Goal: Transaction & Acquisition: Purchase product/service

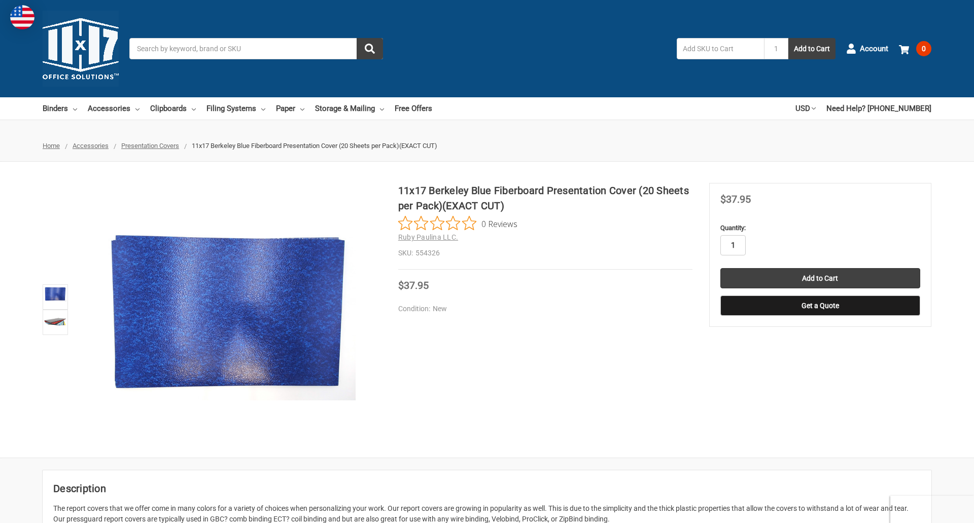
click at [732, 245] on input "1" at bounding box center [732, 245] width 25 height 20
type input "2"
click at [819, 306] on button "Get a Quote" at bounding box center [820, 306] width 200 height 20
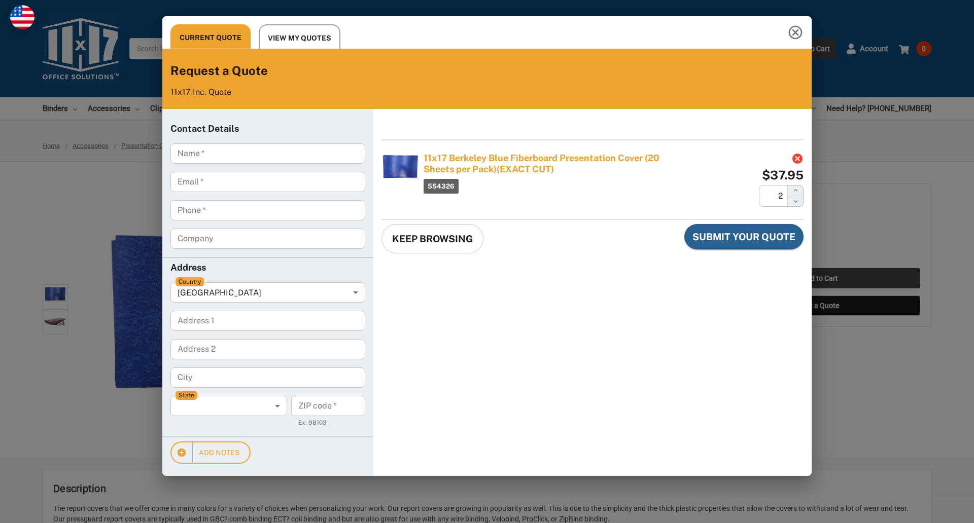
click at [819, 278] on div "Current Quote View My Quotes Request a Quote 11x17 Inc. Quote Contact Details N…" at bounding box center [487, 261] width 974 height 523
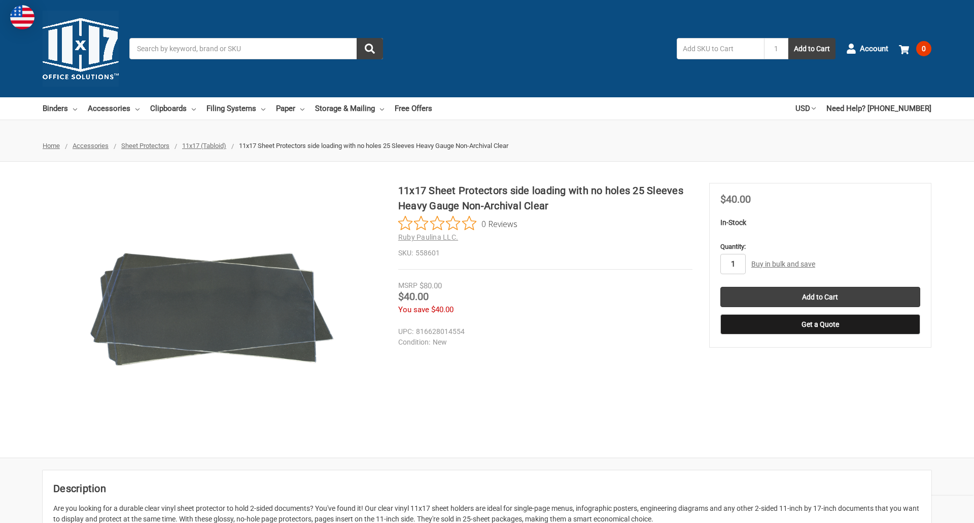
click at [732, 264] on input "1" at bounding box center [732, 264] width 25 height 20
type input "4"
click at [819, 325] on button "Get a Quote" at bounding box center [820, 324] width 200 height 20
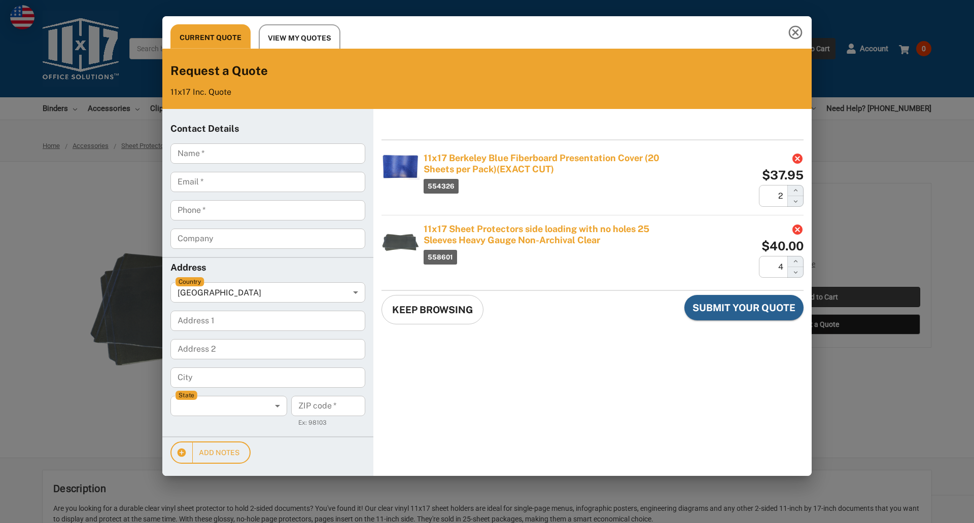
click at [819, 297] on div "Current Quote View My Quotes Request a Quote 11x17 Inc. Quote Contact Details N…" at bounding box center [487, 261] width 974 height 523
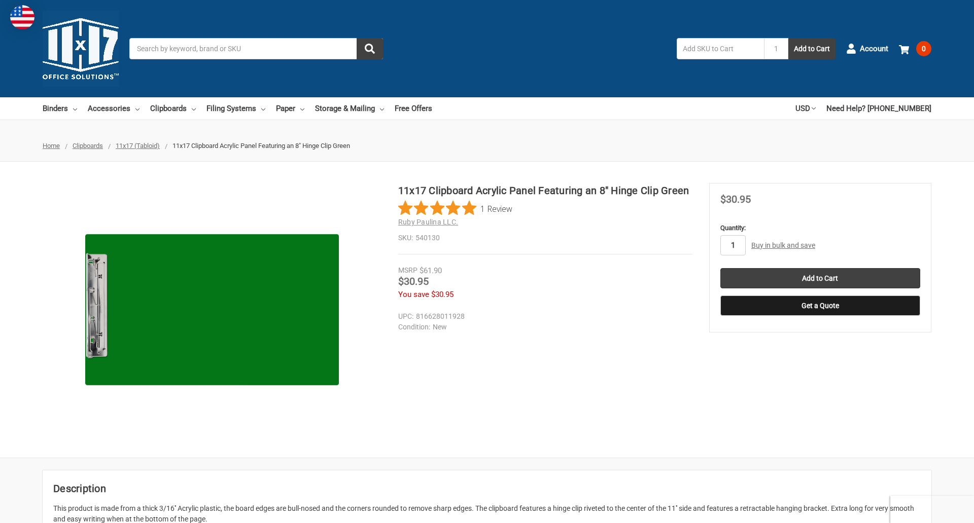
click at [732, 245] on input "1" at bounding box center [732, 245] width 25 height 20
type input "5"
click at [819, 306] on button "Get a Quote" at bounding box center [820, 306] width 200 height 20
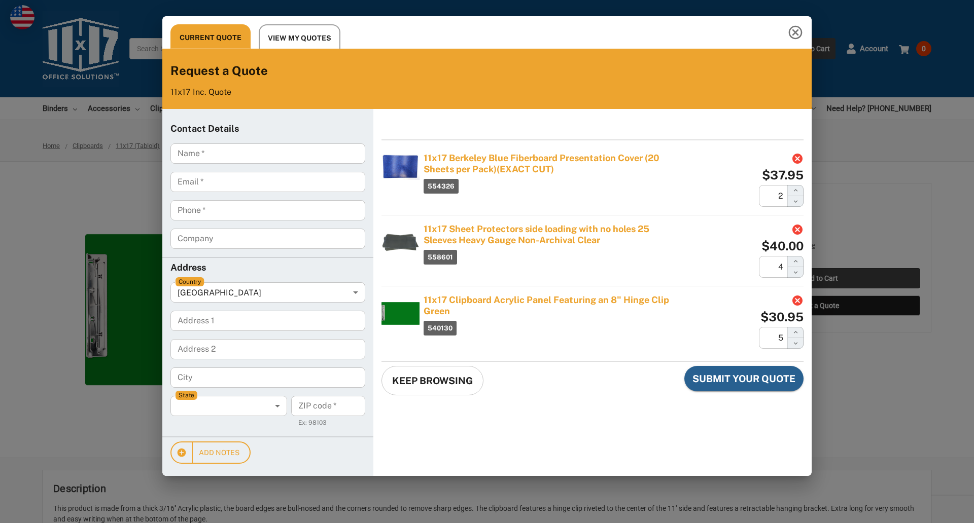
click at [819, 278] on div "Current Quote View My Quotes Request a Quote 11x17 Inc. Quote Contact Details N…" at bounding box center [487, 261] width 974 height 523
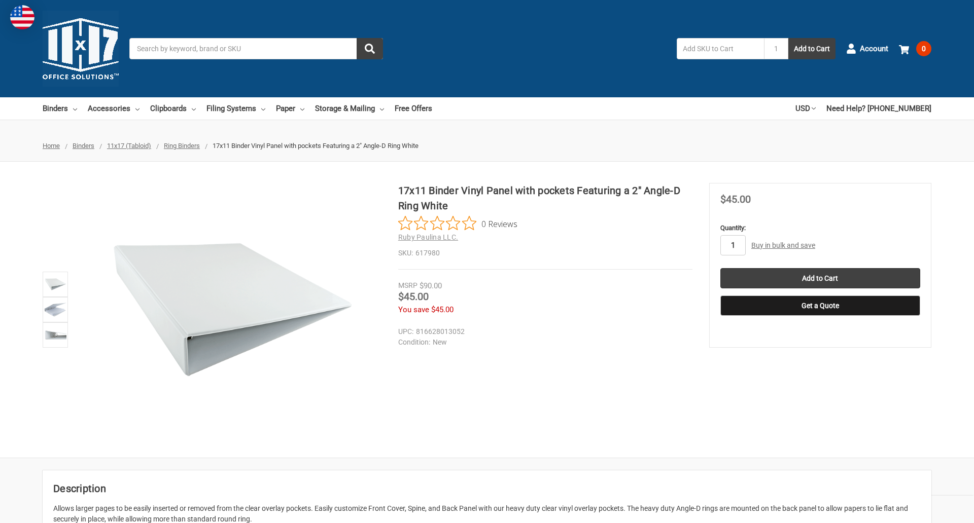
click at [732, 245] on input "1" at bounding box center [732, 245] width 25 height 20
type input "2"
click at [819, 306] on button "Get a Quote" at bounding box center [820, 306] width 200 height 20
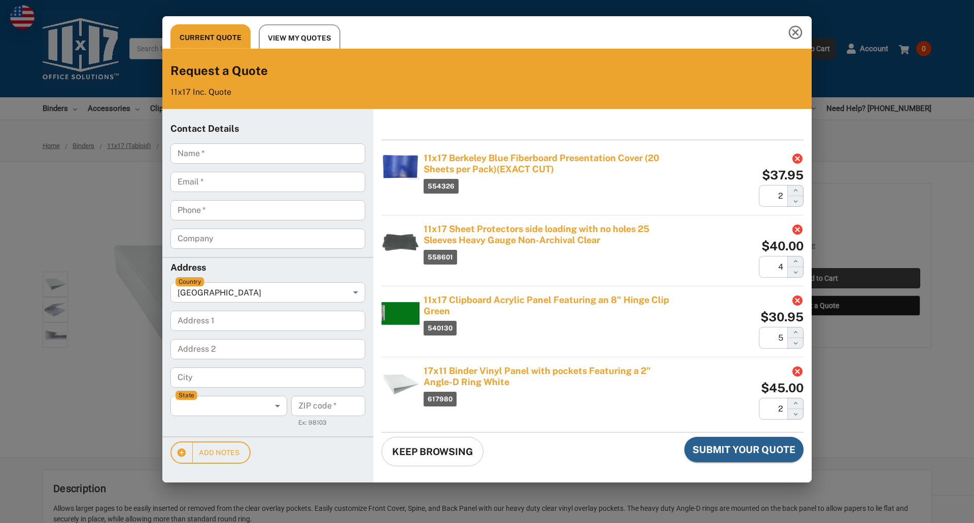
click at [819, 278] on div "Current Quote View My Quotes Request a Quote 11x17 Inc. Quote Contact Details N…" at bounding box center [487, 261] width 974 height 523
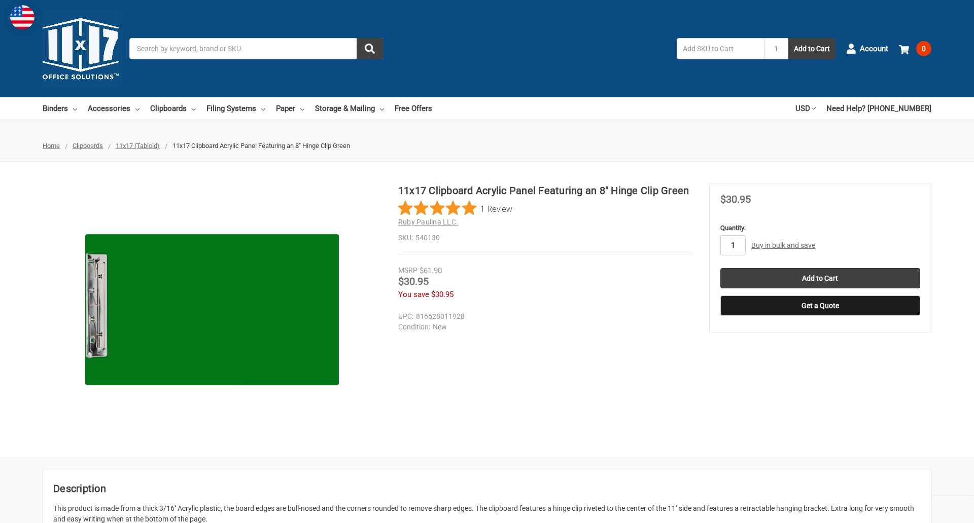
click at [732, 245] on input "1" at bounding box center [732, 245] width 25 height 20
type input "2"
click at [819, 306] on button "Get a Quote" at bounding box center [820, 306] width 200 height 20
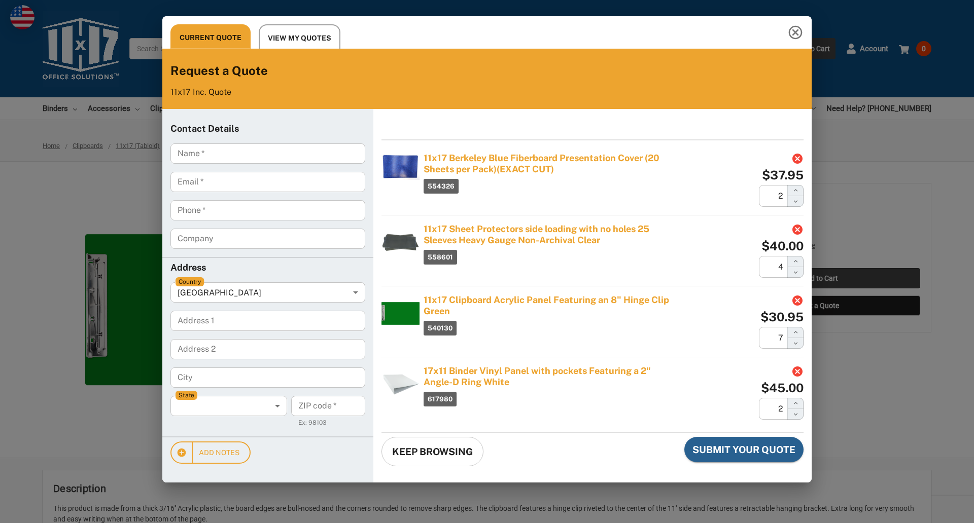
click at [819, 278] on div "Current Quote View My Quotes Request a Quote 11x17 Inc. Quote Contact Details N…" at bounding box center [487, 261] width 974 height 523
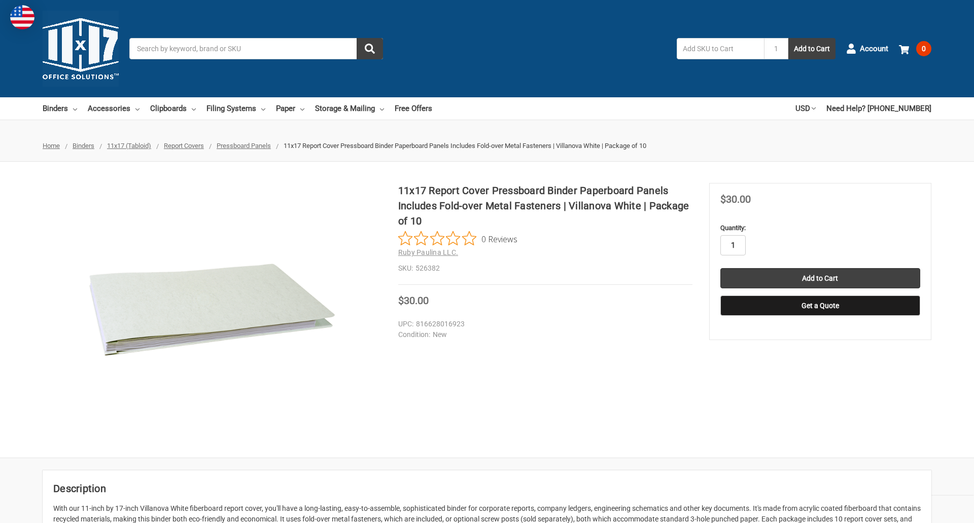
click at [732, 245] on input "1" at bounding box center [732, 245] width 25 height 20
type input "4"
click at [819, 306] on button "Get a Quote" at bounding box center [820, 306] width 200 height 20
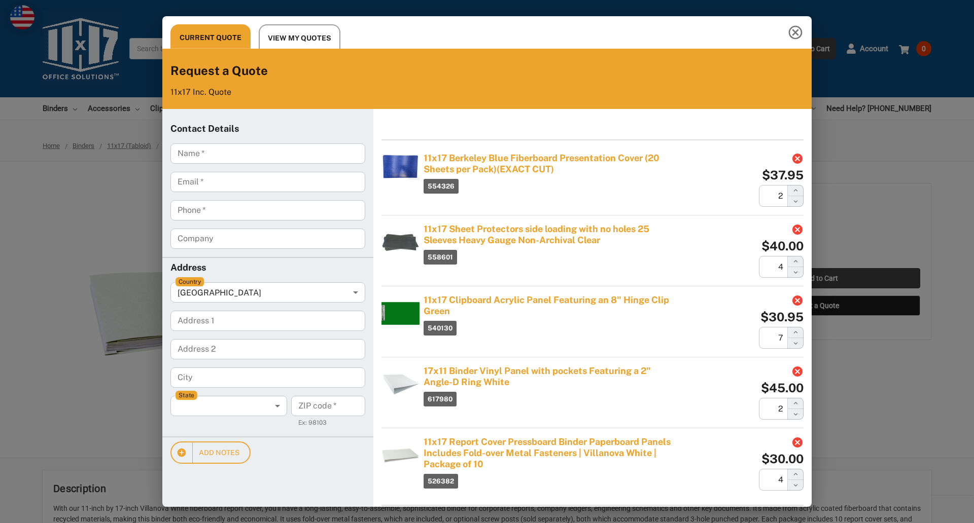
click at [819, 278] on div "Current Quote View My Quotes Request a Quote 11x17 Inc. Quote Contact Details N…" at bounding box center [487, 261] width 974 height 523
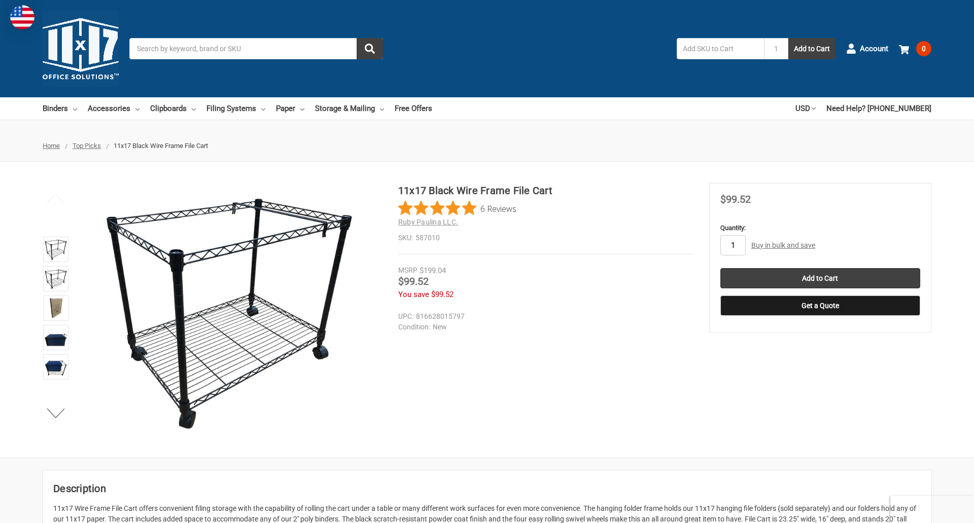
click at [732, 245] on input "1" at bounding box center [732, 245] width 25 height 20
type input "2"
click at [819, 306] on button "Get a Quote" at bounding box center [820, 306] width 200 height 20
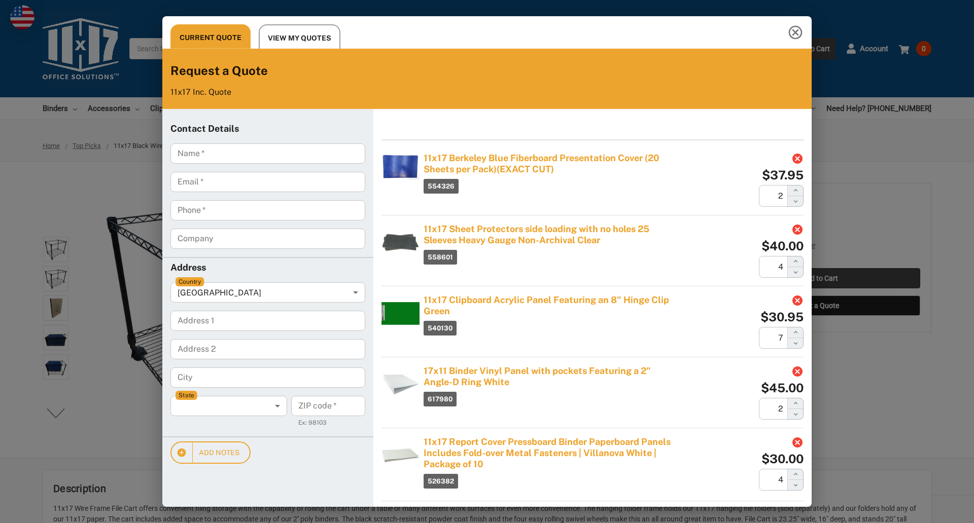
click at [819, 278] on div "Current Quote View My Quotes Request a Quote 11x17 Inc. Quote Contact Details N…" at bounding box center [487, 261] width 974 height 523
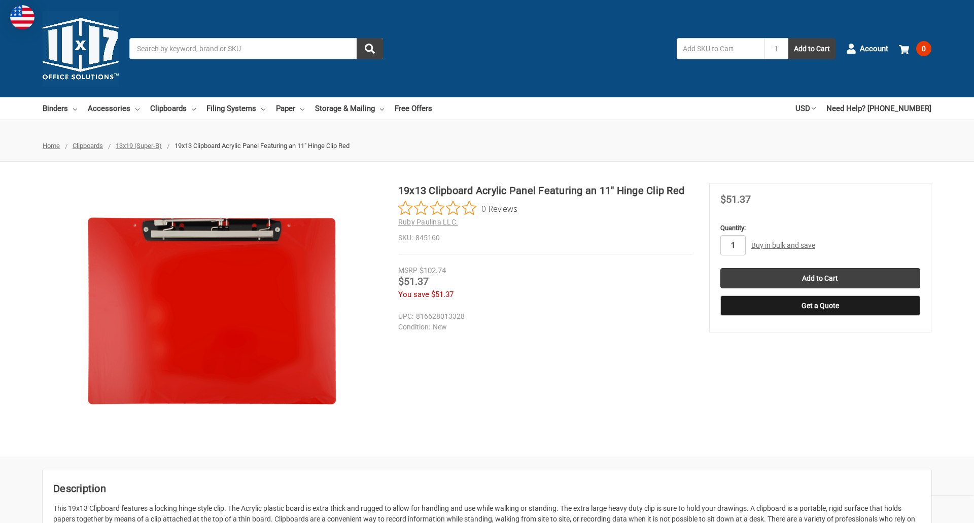
click at [732, 245] on input "1" at bounding box center [732, 245] width 25 height 20
click at [819, 306] on button "Get a Quote" at bounding box center [820, 306] width 200 height 20
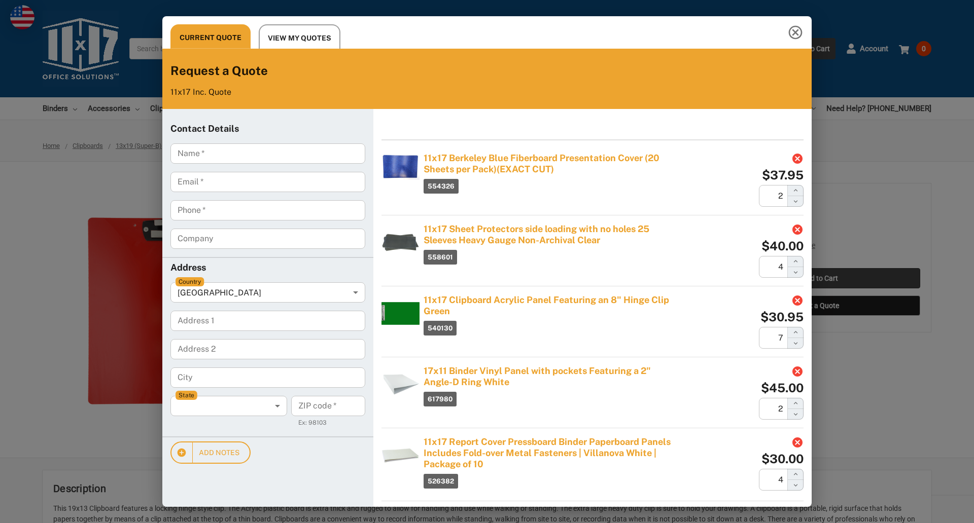
click at [819, 278] on div "Current Quote View My Quotes Request a Quote 11x17 Inc. Quote Contact Details N…" at bounding box center [487, 261] width 974 height 523
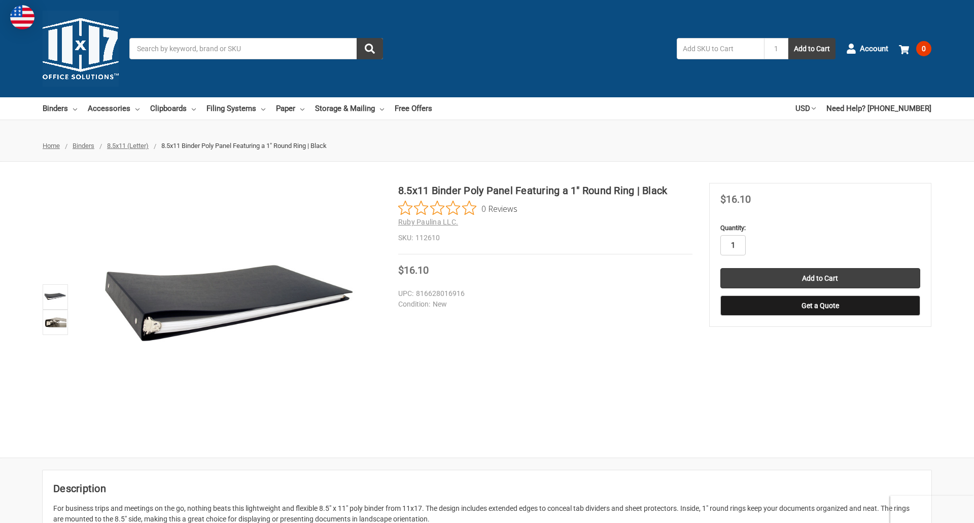
click at [732, 245] on input "1" at bounding box center [732, 245] width 25 height 20
type input "5"
click at [819, 306] on button "Get a Quote" at bounding box center [820, 306] width 200 height 20
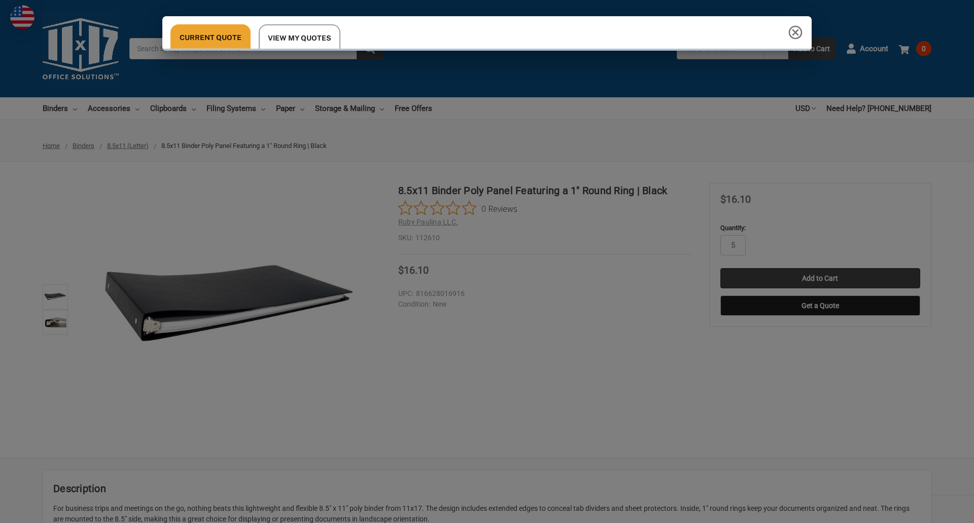
click at [819, 278] on div "Current Quote View My Quotes Request a Quote 11x17 Inc. Quote Contact Details N…" at bounding box center [487, 261] width 974 height 523
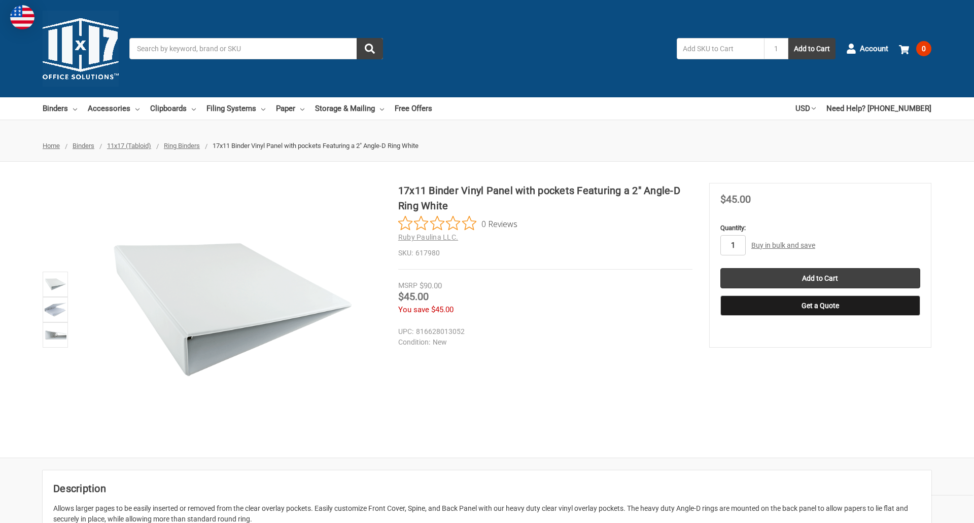
click at [732, 245] on input "1" at bounding box center [732, 245] width 25 height 20
type input "3"
click at [819, 306] on button "Get a Quote" at bounding box center [820, 306] width 200 height 20
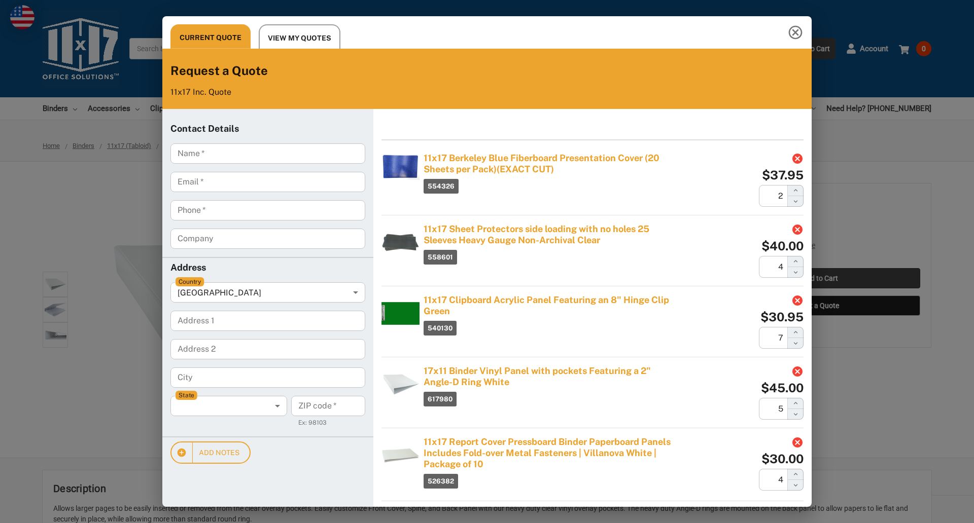
click at [819, 278] on div "Current Quote View My Quotes Request a Quote 11x17 Inc. Quote Contact Details N…" at bounding box center [487, 261] width 974 height 523
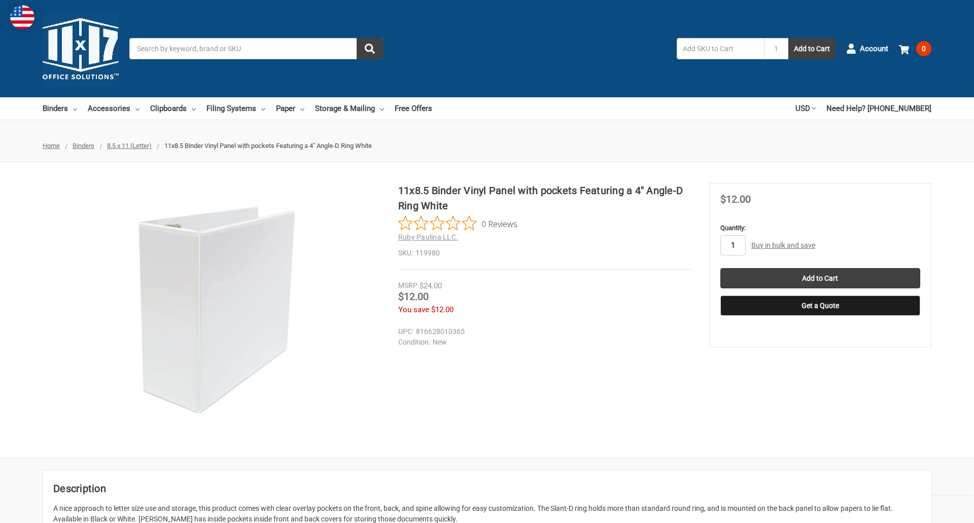
click at [732, 245] on input "1" at bounding box center [732, 245] width 25 height 20
click at [819, 306] on button "Get a Quote" at bounding box center [820, 306] width 200 height 20
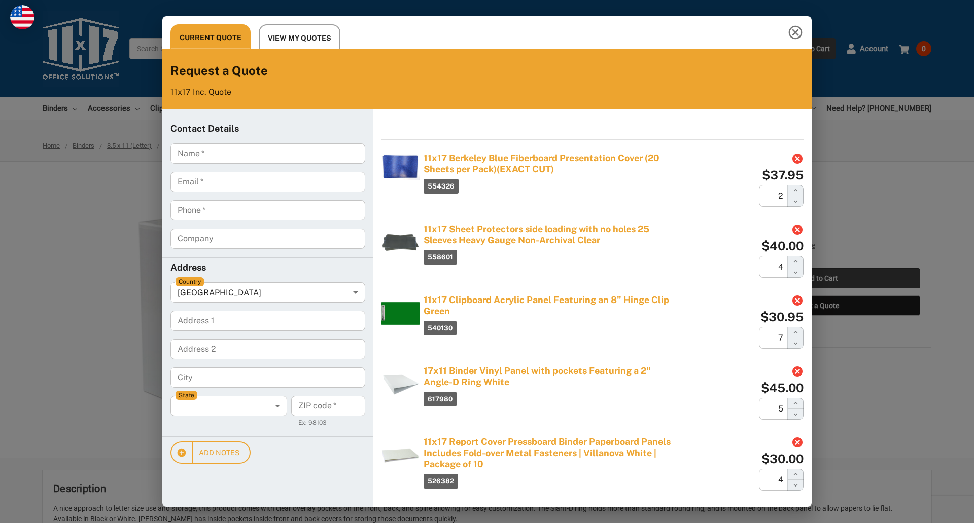
click at [819, 278] on div "Current Quote View My Quotes Request a Quote 11x17 Inc. Quote Contact Details N…" at bounding box center [487, 261] width 974 height 523
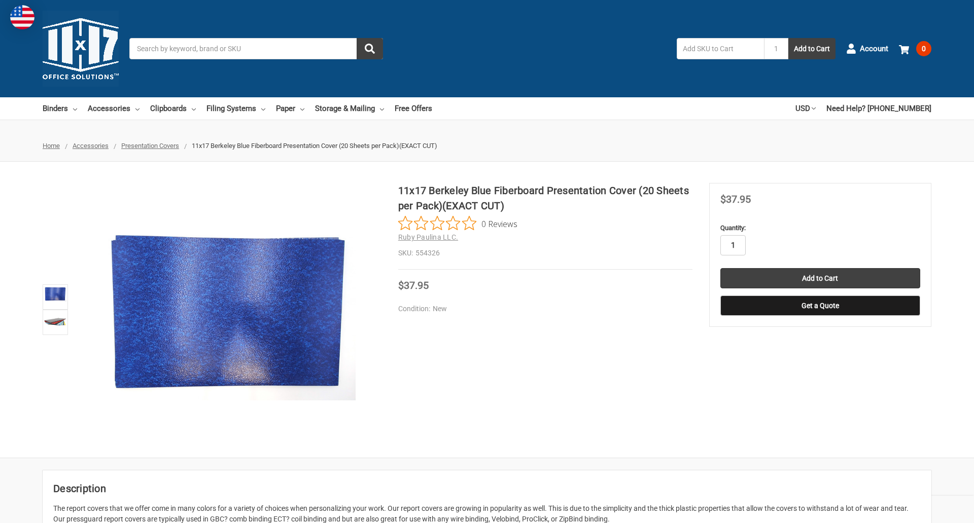
click at [732, 245] on input "1" at bounding box center [732, 245] width 25 height 20
type input "5"
click at [819, 306] on button "Get a Quote" at bounding box center [820, 306] width 200 height 20
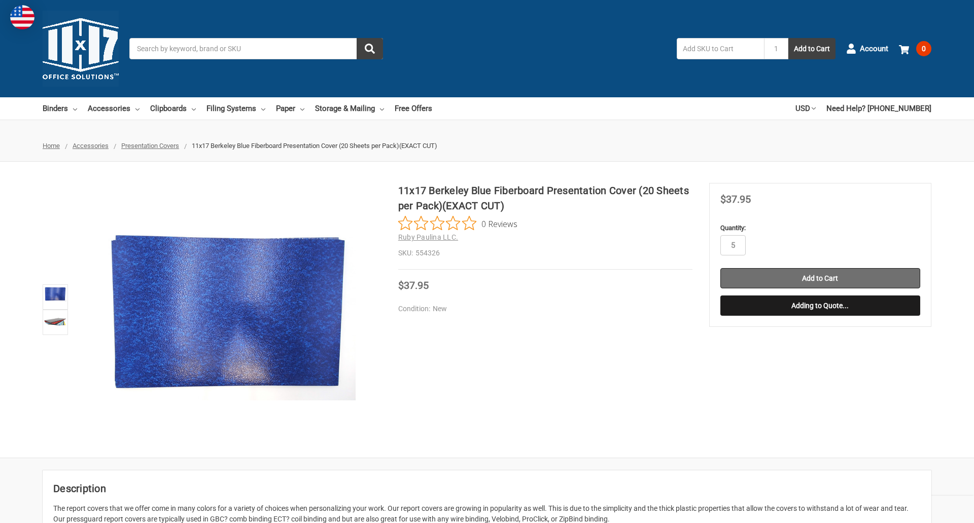
click at [819, 278] on input "Add to Cart" at bounding box center [820, 278] width 200 height 20
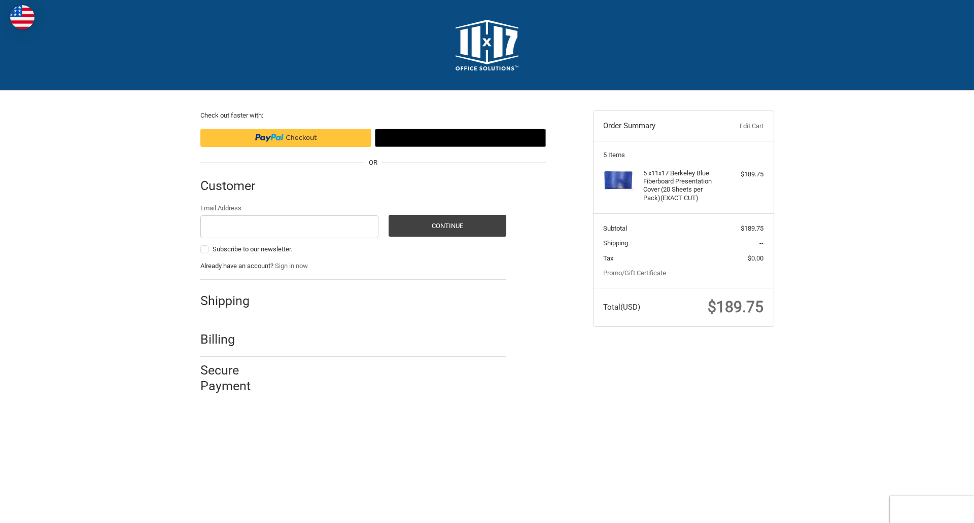
click at [289, 227] on input "Email Address" at bounding box center [289, 227] width 179 height 23
type input "[EMAIL_ADDRESS][DOMAIN_NAME]"
click at [447, 226] on button "Continue" at bounding box center [447, 226] width 118 height 22
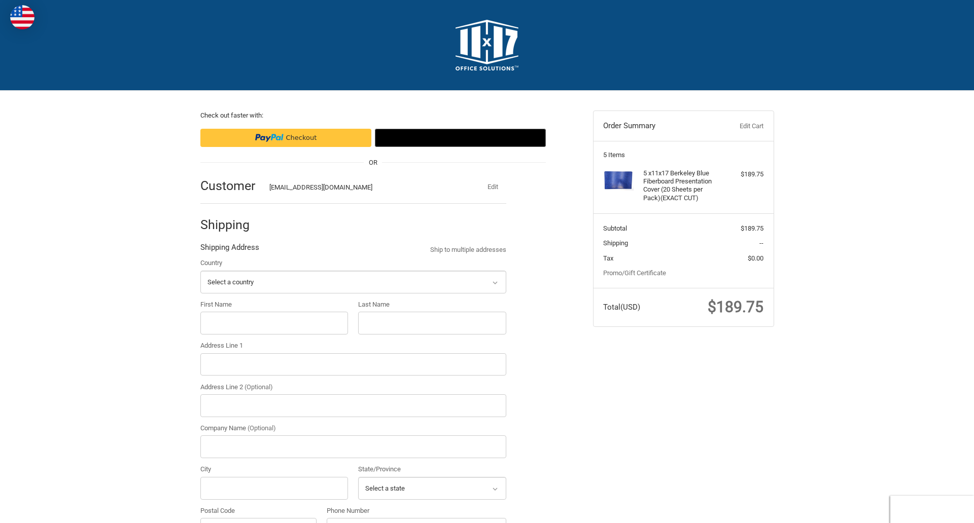
select select "US"
click at [274, 323] on input "First Name" at bounding box center [274, 323] width 148 height 23
type input "reflectiz"
click at [432, 323] on input "Last Name" at bounding box center [432, 323] width 148 height 23
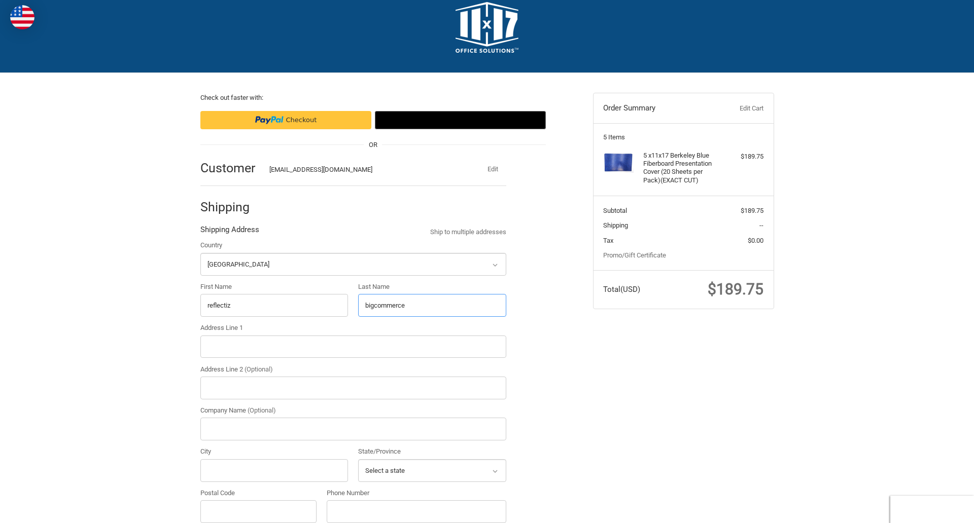
type input "bigcommerce"
click at [258, 512] on input "Postal Code" at bounding box center [258, 512] width 117 height 23
click at [258, 512] on input "78701" at bounding box center [258, 512] width 117 height 23
type input "78701"
click at [353, 346] on input "Address Line 1" at bounding box center [353, 347] width 306 height 23
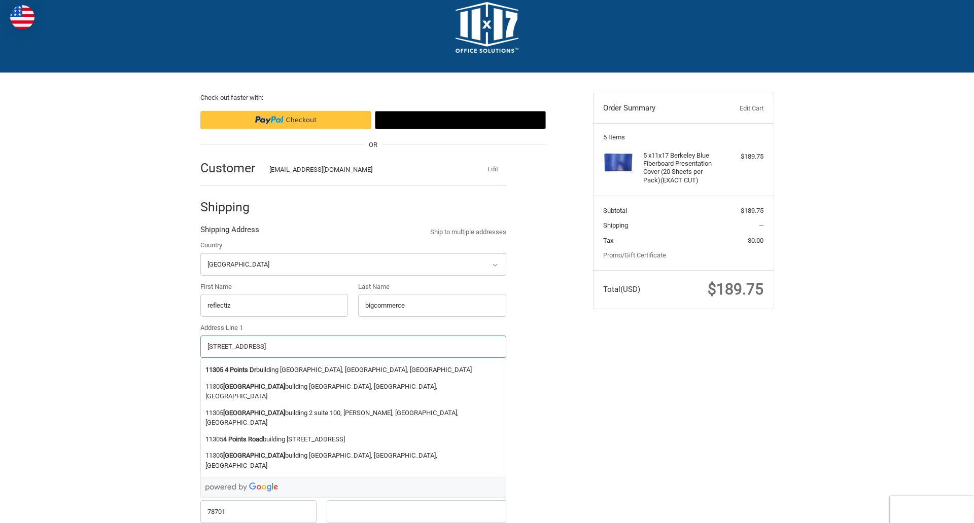
type input "[STREET_ADDRESS]"
click at [229, 232] on legend "Shipping Address" at bounding box center [229, 232] width 59 height 16
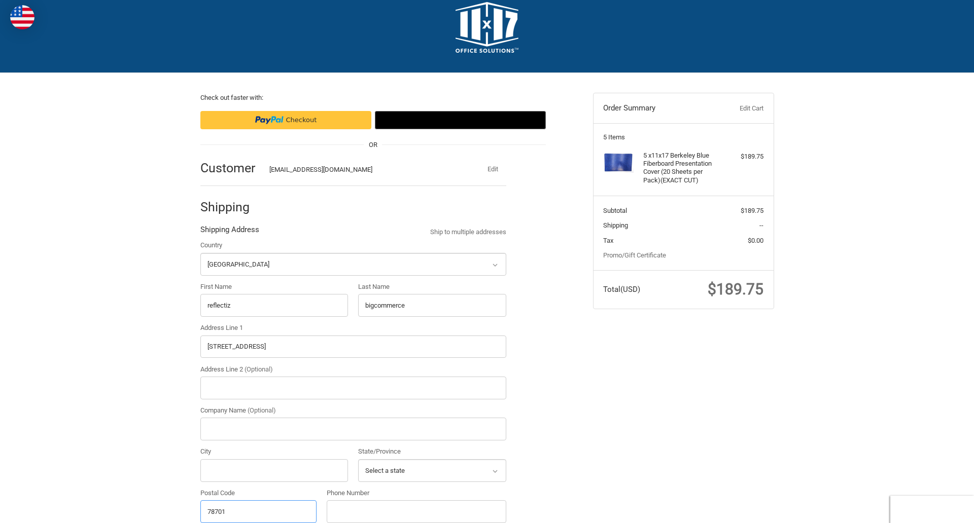
click at [258, 512] on input "78701" at bounding box center [258, 512] width 117 height 23
type input "78701"
select select "[GEOGRAPHIC_DATA]"
click at [353, 388] on input "Address Line 2 (Optional)" at bounding box center [353, 388] width 306 height 23
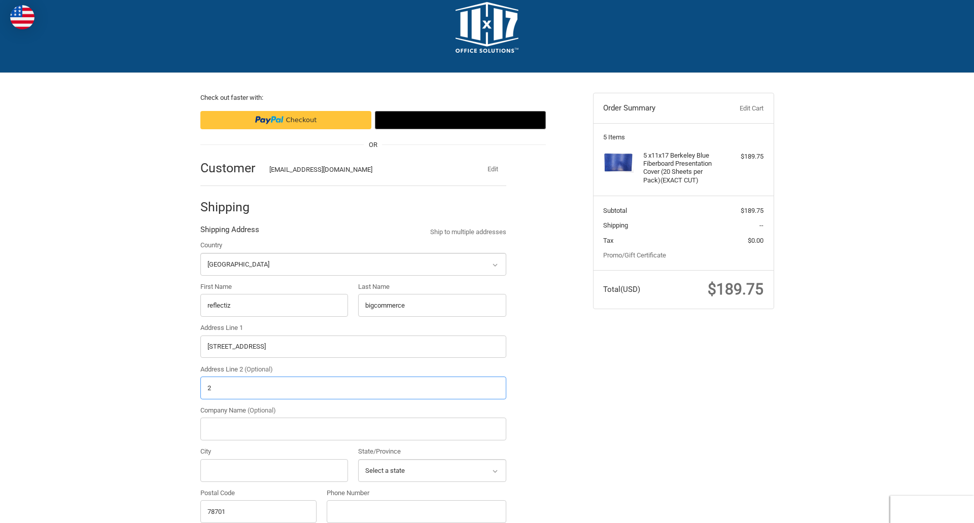
type input "2"
click at [274, 471] on input "City" at bounding box center [274, 470] width 148 height 23
click at [274, 471] on input "Austin" at bounding box center [274, 470] width 148 height 23
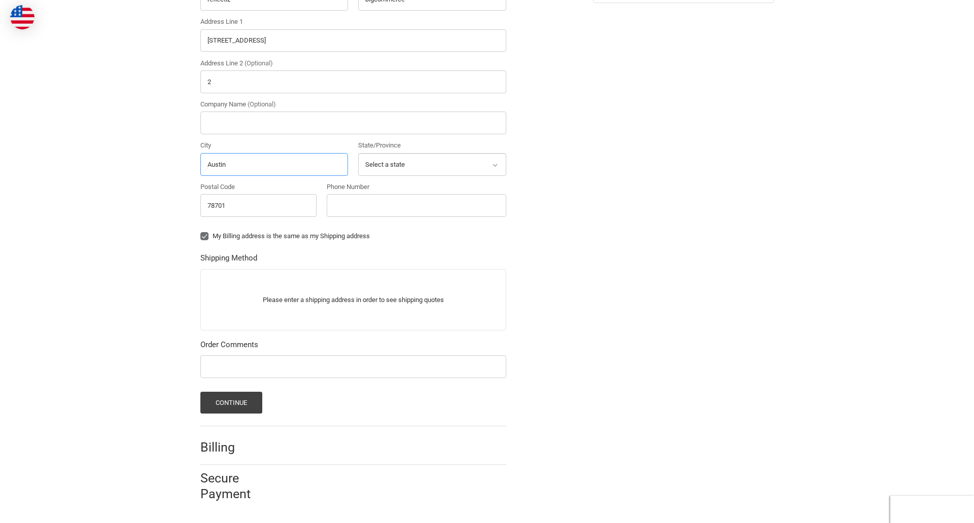
type input "Austin"
click at [416, 205] on input "Phone Number" at bounding box center [417, 205] width 180 height 23
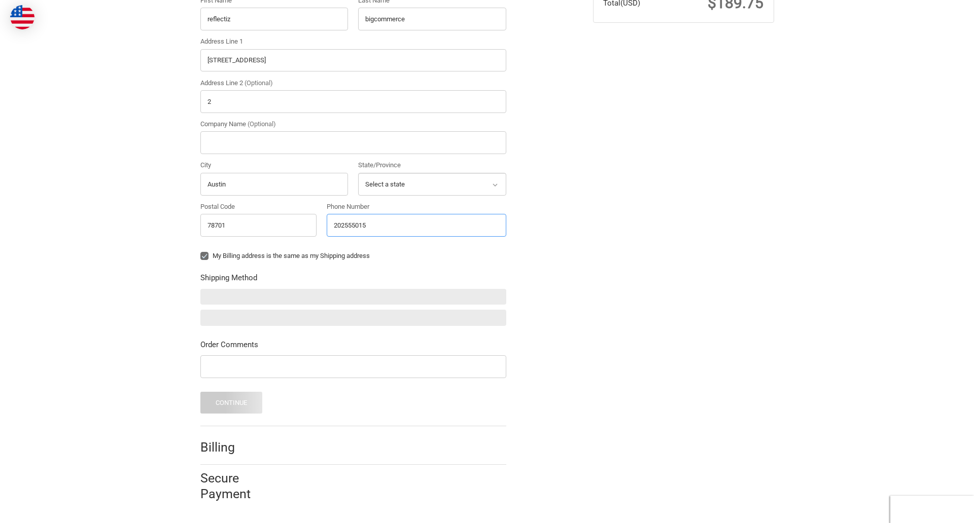
type input "2025550150"
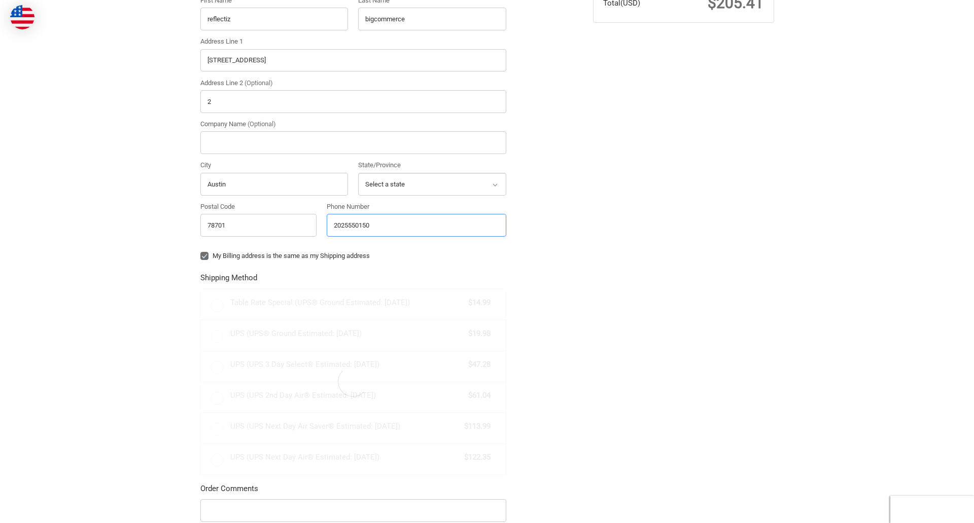
scroll to position [324, 0]
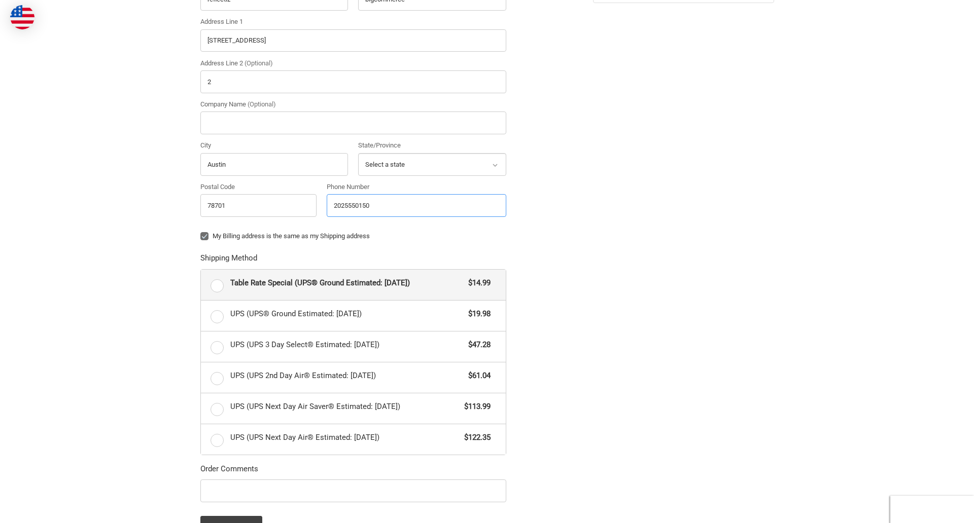
radio input "true"
type input "2025550150"
click at [353, 123] on input "Company Name (Optional)" at bounding box center [353, 123] width 306 height 23
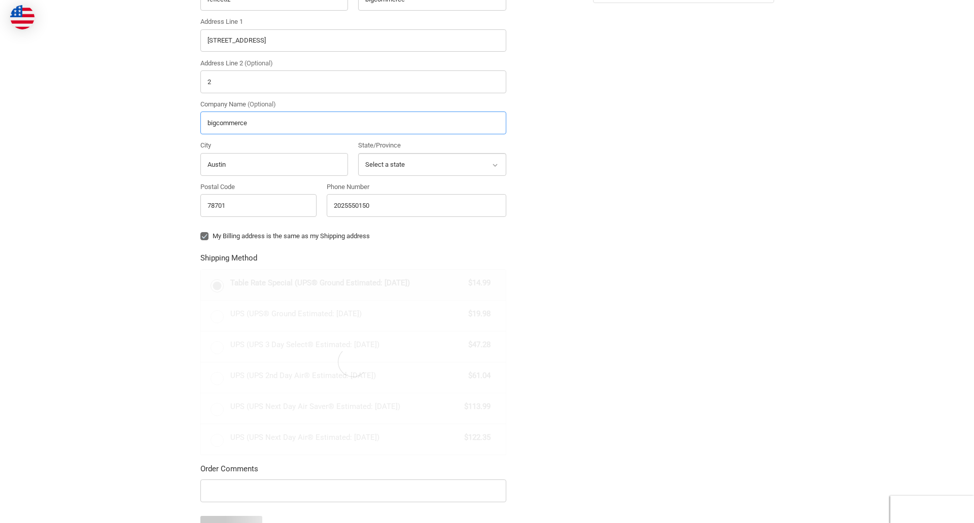
type input "bigcommerce"
click at [200, 223] on div "Country Select a country [GEOGRAPHIC_DATA] [GEOGRAPHIC_DATA] [GEOGRAPHIC_DATA] …" at bounding box center [353, 78] width 316 height 289
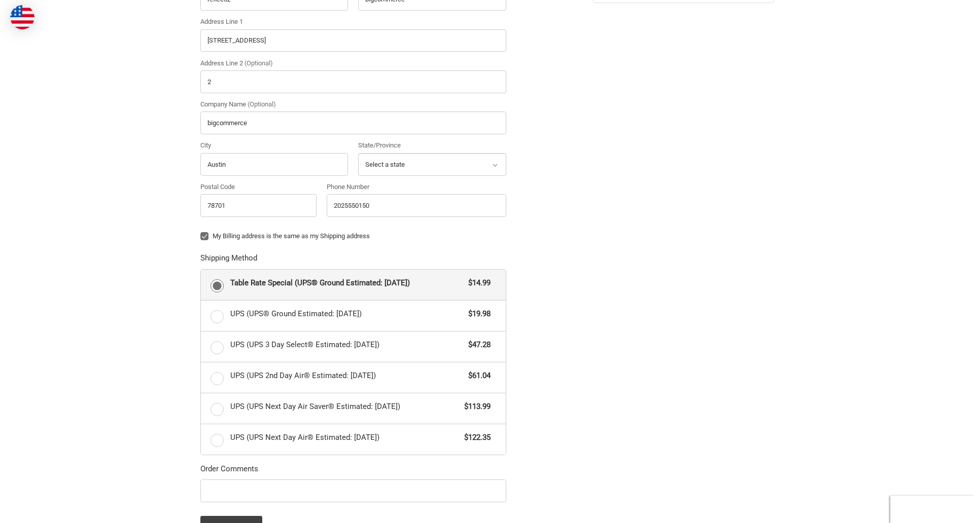
click at [200, 223] on div "Country Select a country [GEOGRAPHIC_DATA] [GEOGRAPHIC_DATA] [GEOGRAPHIC_DATA] …" at bounding box center [353, 78] width 316 height 289
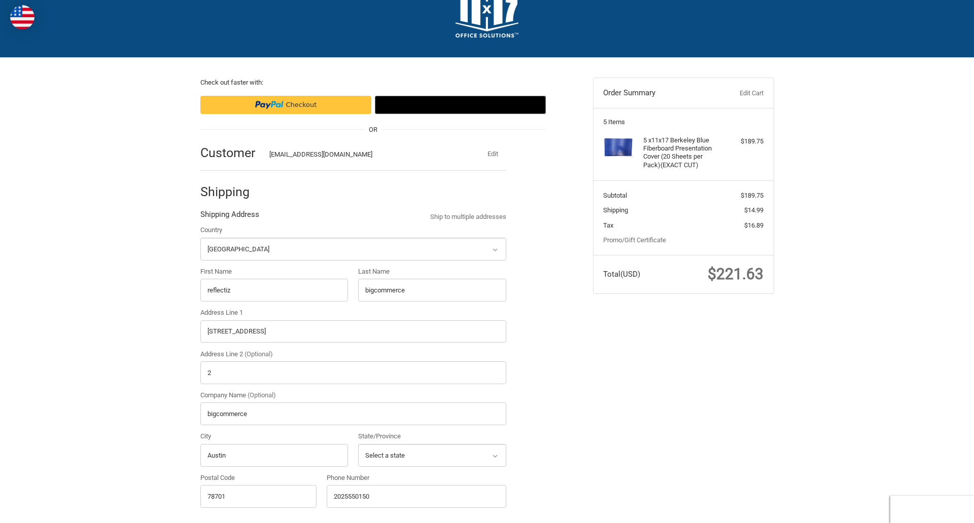
click at [358, 303] on div "Country Select a country [GEOGRAPHIC_DATA] [GEOGRAPHIC_DATA] [GEOGRAPHIC_DATA] …" at bounding box center [353, 369] width 316 height 289
click at [200, 385] on div "Country Select a country [GEOGRAPHIC_DATA] [GEOGRAPHIC_DATA] [GEOGRAPHIC_DATA] …" at bounding box center [353, 369] width 316 height 289
click at [200, 427] on div "Country Select a country [GEOGRAPHIC_DATA] [GEOGRAPHIC_DATA] [GEOGRAPHIC_DATA] …" at bounding box center [353, 369] width 316 height 289
click at [200, 468] on div "Country Select a country [GEOGRAPHIC_DATA] [GEOGRAPHIC_DATA] [GEOGRAPHIC_DATA] …" at bounding box center [353, 369] width 316 height 289
click at [358, 468] on div "Country Select a country [GEOGRAPHIC_DATA] [GEOGRAPHIC_DATA] [GEOGRAPHIC_DATA] …" at bounding box center [353, 369] width 316 height 289
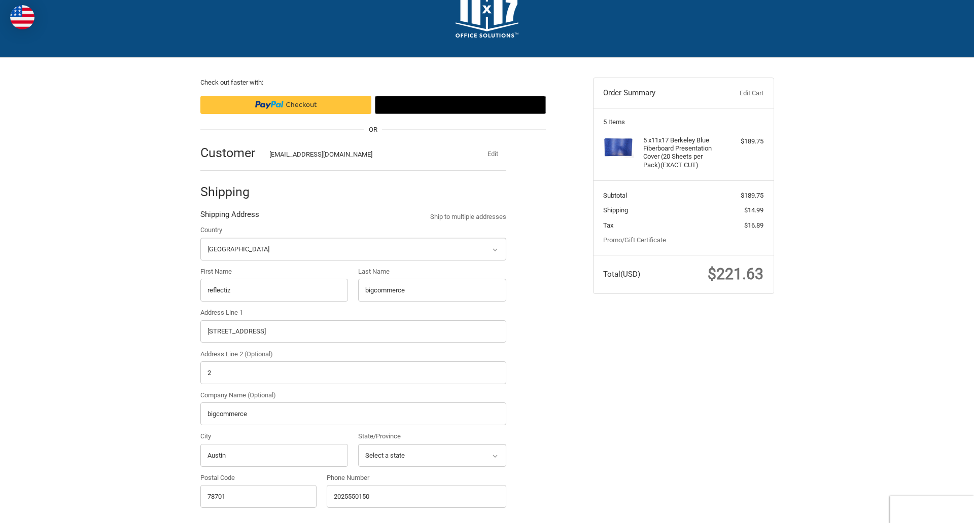
click at [200, 509] on div "Country Select a country [GEOGRAPHIC_DATA] [GEOGRAPHIC_DATA] [GEOGRAPHIC_DATA] …" at bounding box center [353, 369] width 316 height 289
click at [327, 509] on div "Phone Number [PHONE_NUMBER]" at bounding box center [417, 493] width 190 height 41
click at [200, 262] on form "Country Select a country [GEOGRAPHIC_DATA] [GEOGRAPHIC_DATA] [GEOGRAPHIC_DATA] …" at bounding box center [353, 526] width 306 height 603
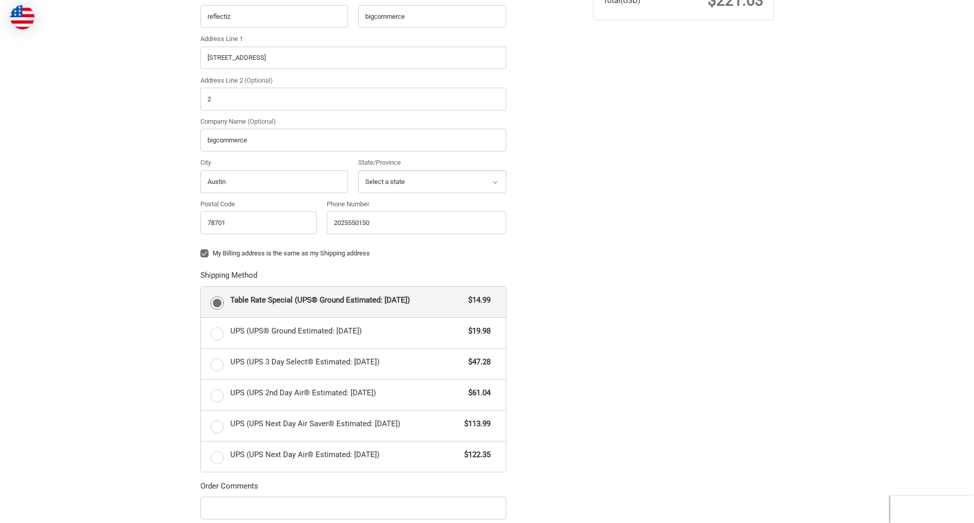
click at [200, 521] on form "Country Select a country [GEOGRAPHIC_DATA] [GEOGRAPHIC_DATA] [GEOGRAPHIC_DATA] …" at bounding box center [353, 252] width 306 height 603
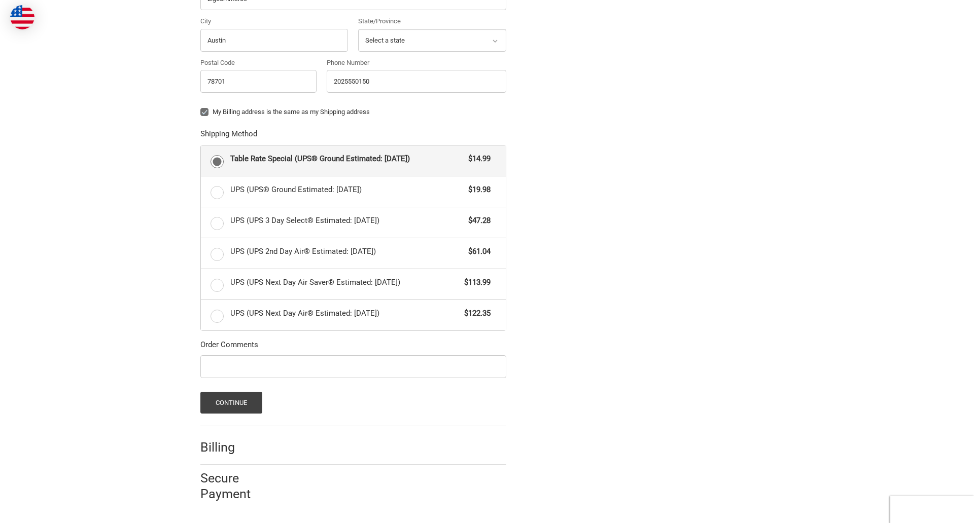
click at [353, 160] on span "Table Rate Special (UPS® Ground Estimated: [DATE])" at bounding box center [346, 159] width 233 height 12
click at [201, 146] on input "Table Rate Special (UPS® Ground Estimated: [DATE]) $14.99" at bounding box center [201, 146] width 1 height 1
click at [231, 403] on button "Continue" at bounding box center [231, 403] width 62 height 22
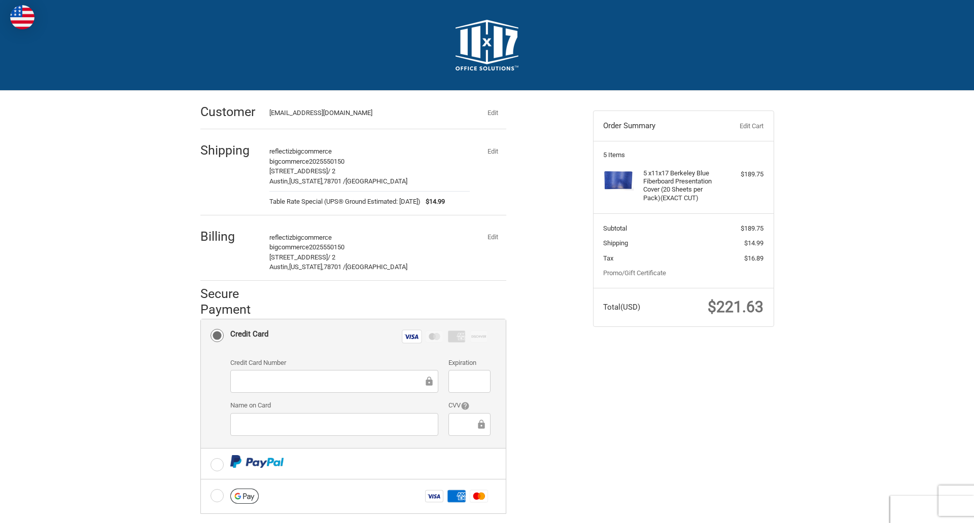
scroll to position [132, 0]
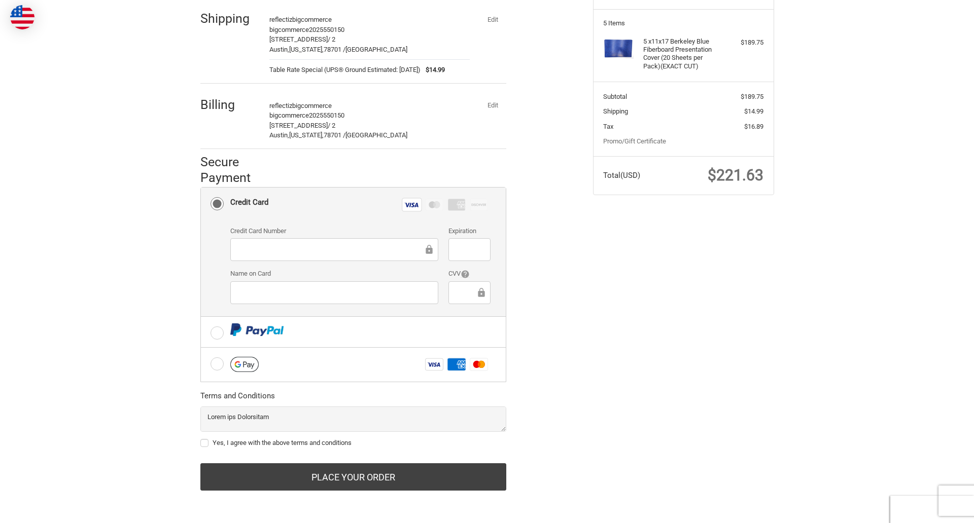
click at [353, 443] on label "Yes, I agree with the above terms and conditions" at bounding box center [353, 443] width 306 height 8
click at [201, 439] on input "Yes, I agree with the above terms and conditions" at bounding box center [200, 438] width 1 height 1
checkbox input "true"
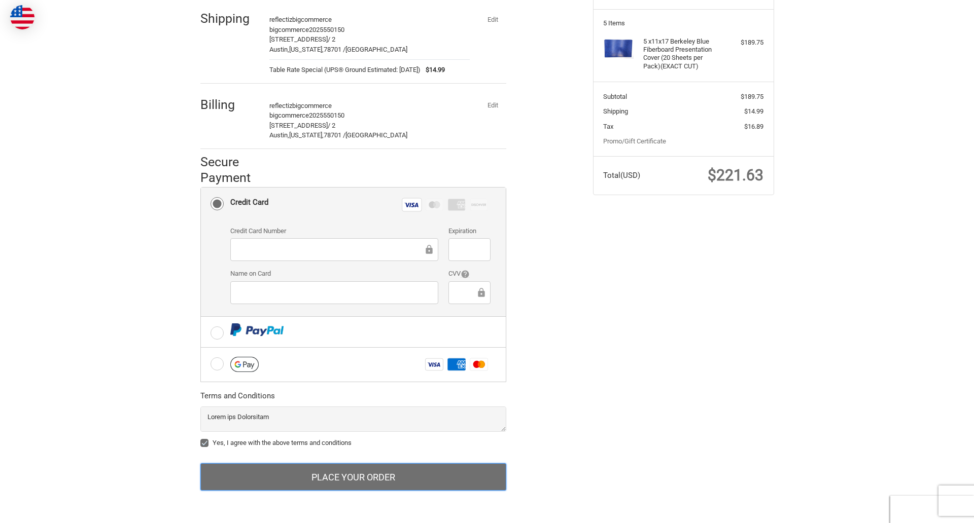
click at [353, 477] on button "Place Your Order" at bounding box center [353, 476] width 306 height 27
